Goal: Navigation & Orientation: Find specific page/section

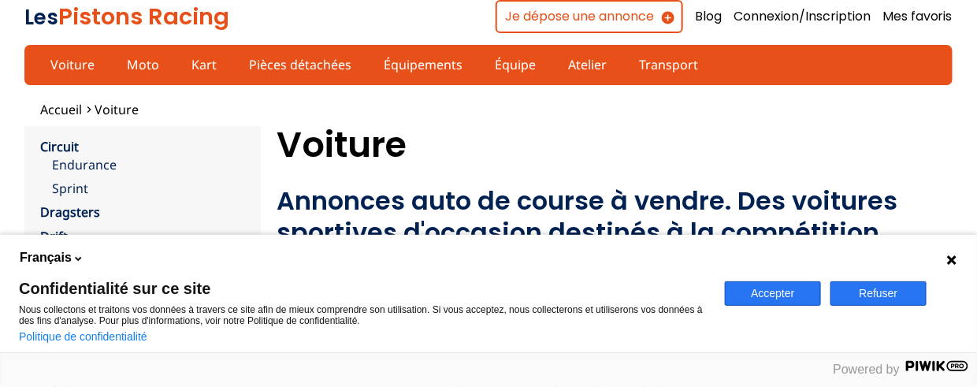
click at [799, 292] on button "Accepter" at bounding box center [773, 293] width 96 height 24
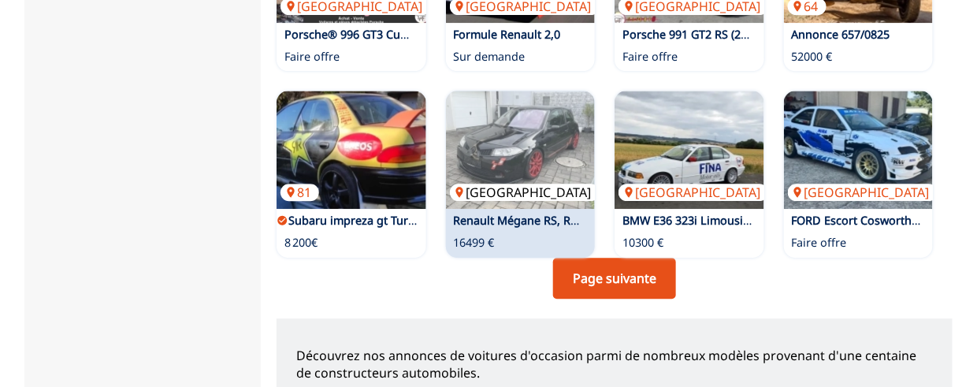
scroll to position [1339, 0]
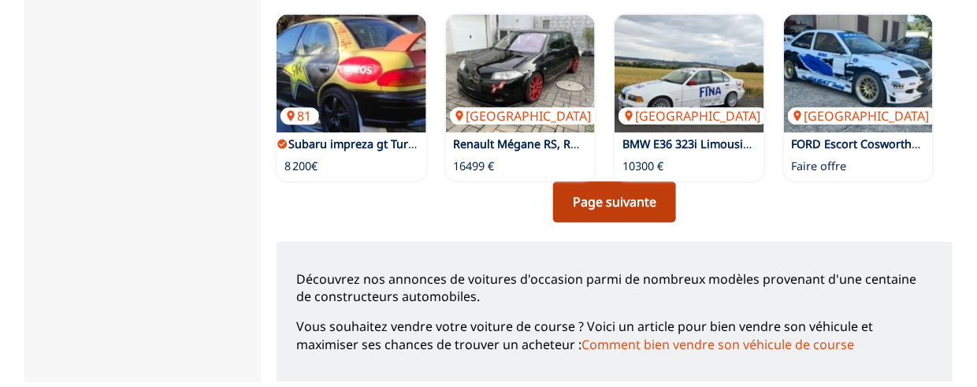
click at [603, 210] on link "Page suivante" at bounding box center [614, 201] width 123 height 41
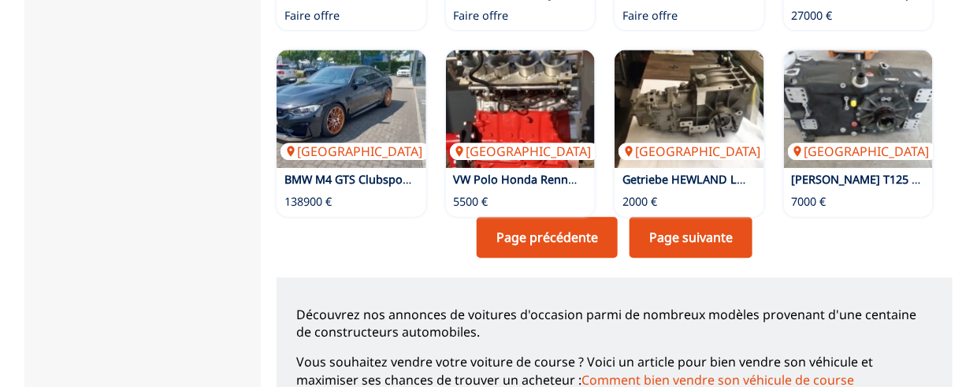
scroll to position [1339, 0]
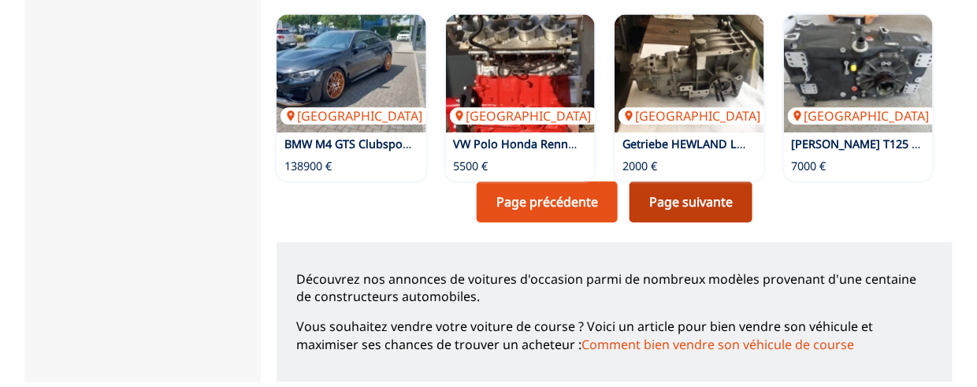
click at [689, 203] on link "Page suivante" at bounding box center [690, 201] width 123 height 41
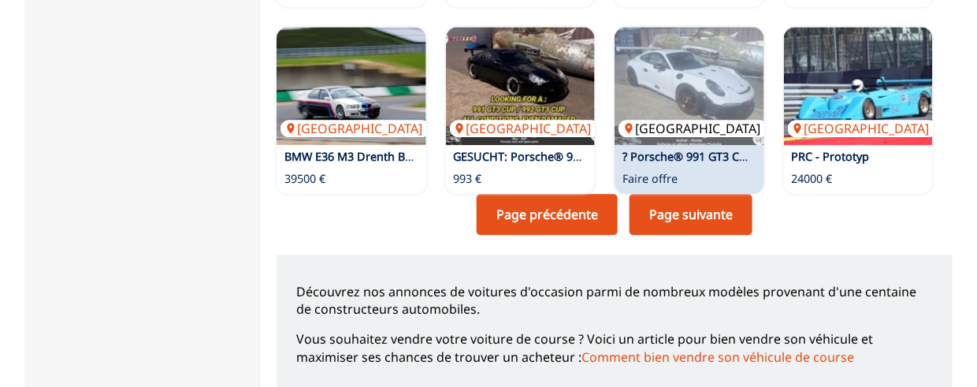
scroll to position [1418, 0]
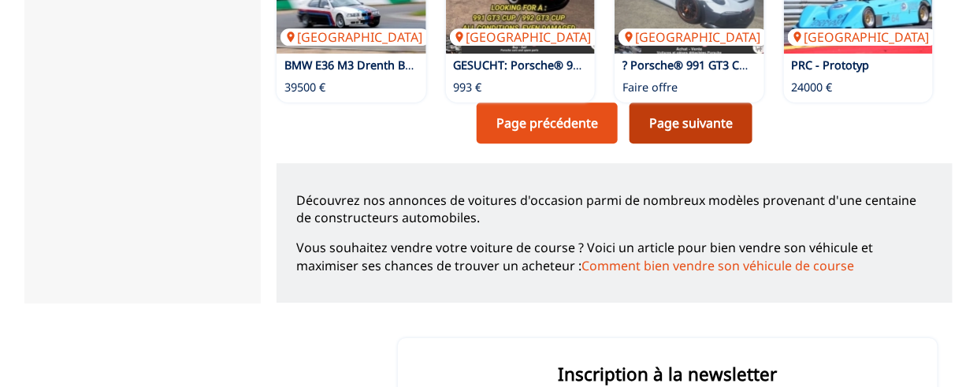
click at [658, 128] on link "Page suivante" at bounding box center [690, 122] width 123 height 41
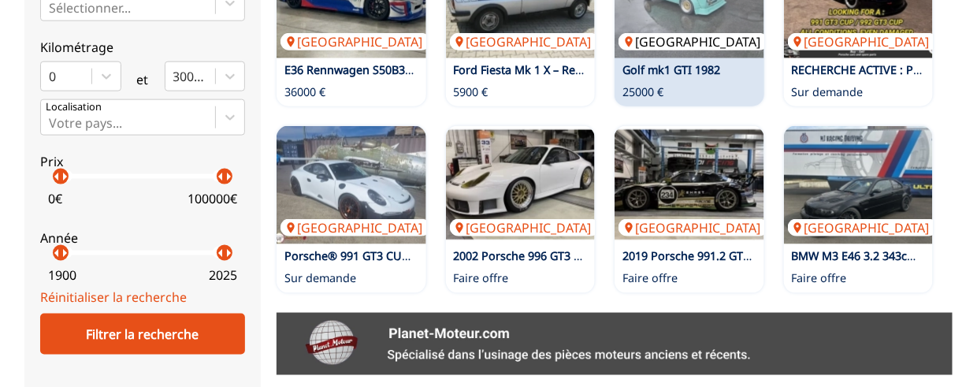
scroll to position [709, 0]
